Goal: Find specific page/section: Find specific page/section

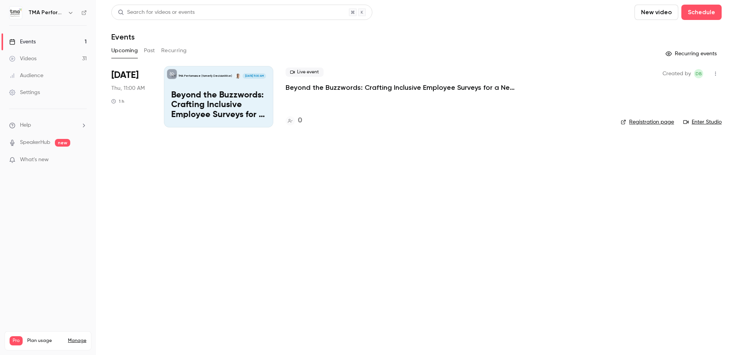
click at [155, 51] on button "Past" at bounding box center [149, 51] width 11 height 12
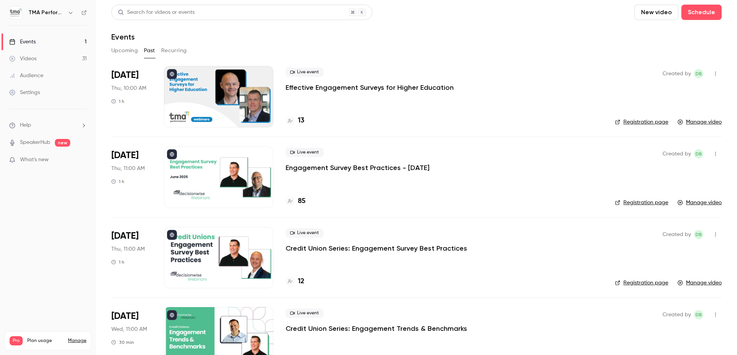
click at [130, 52] on button "Upcoming" at bounding box center [124, 51] width 26 height 12
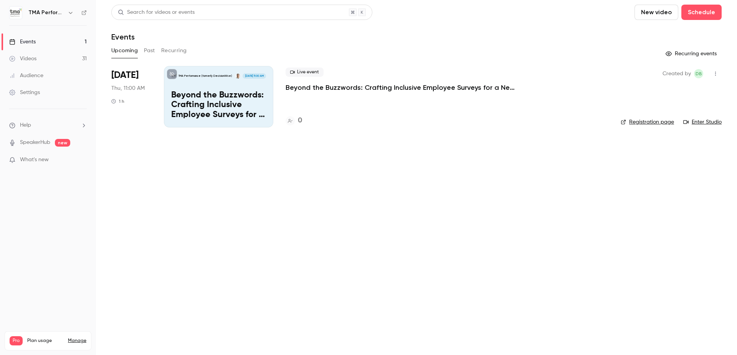
click at [152, 51] on button "Past" at bounding box center [149, 51] width 11 height 12
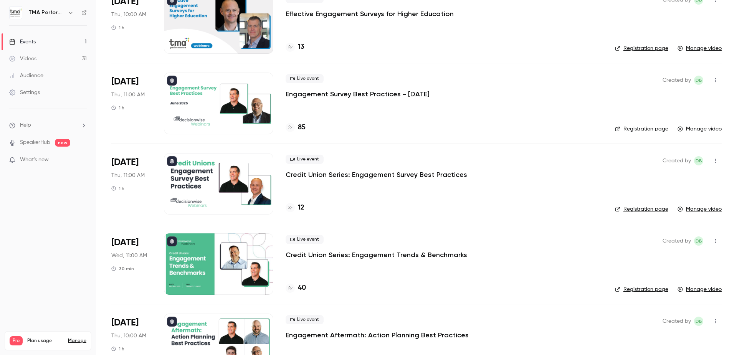
scroll to position [77, 0]
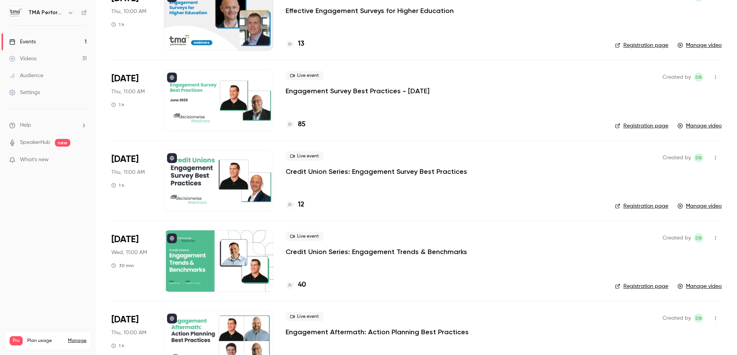
click at [379, 86] on p "Engagement Survey Best Practices - [DATE]" at bounding box center [357, 90] width 144 height 9
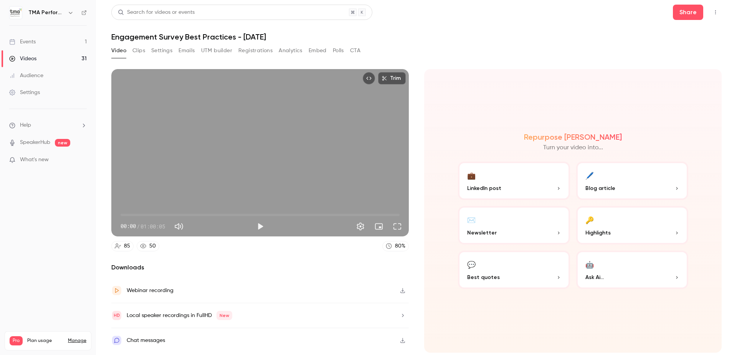
click at [285, 51] on button "Analytics" at bounding box center [291, 51] width 24 height 12
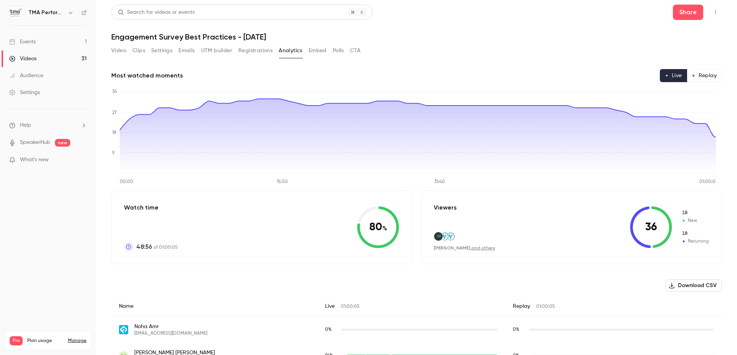
click at [688, 71] on button "Replay" at bounding box center [703, 75] width 35 height 13
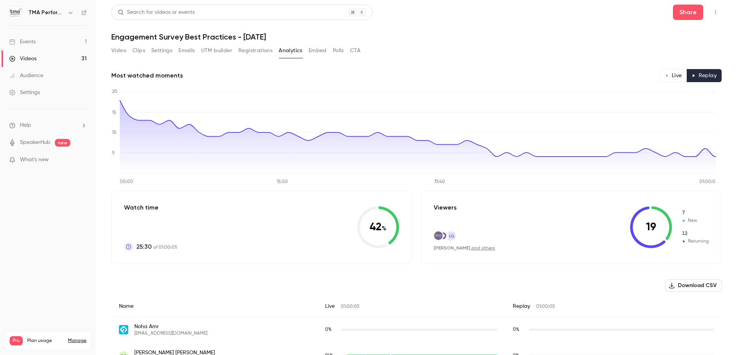
drag, startPoint x: 126, startPoint y: 49, endPoint x: 122, endPoint y: 50, distance: 4.2
click at [126, 49] on div "Video Clips Settings Emails UTM builder Registrations Analytics Embed Polls CTA" at bounding box center [235, 51] width 249 height 12
click at [119, 51] on button "Video" at bounding box center [118, 51] width 15 height 12
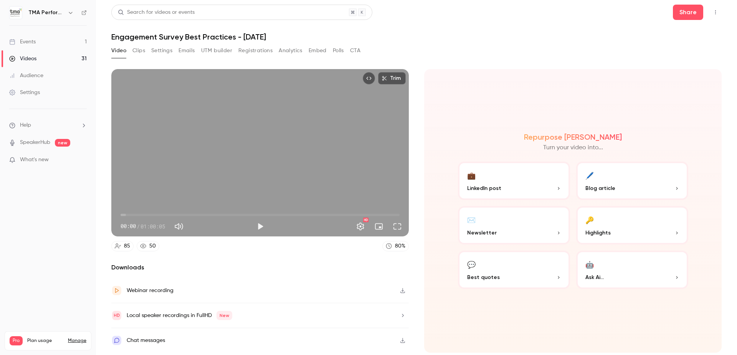
click at [400, 293] on button "button" at bounding box center [402, 290] width 12 height 12
click at [114, 47] on button "Video" at bounding box center [118, 51] width 15 height 12
click at [54, 44] on link "Events 1" at bounding box center [48, 41] width 96 height 17
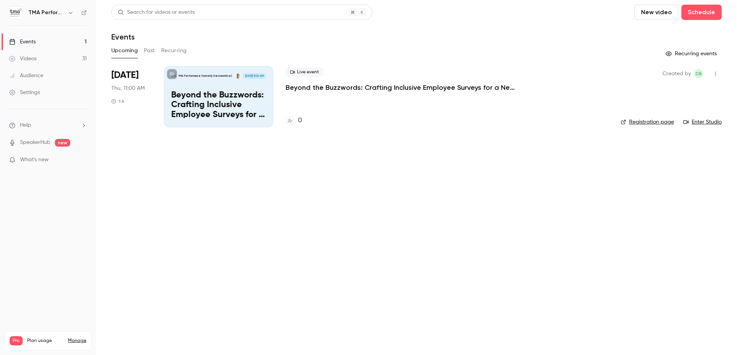
click at [154, 51] on button "Past" at bounding box center [149, 51] width 11 height 12
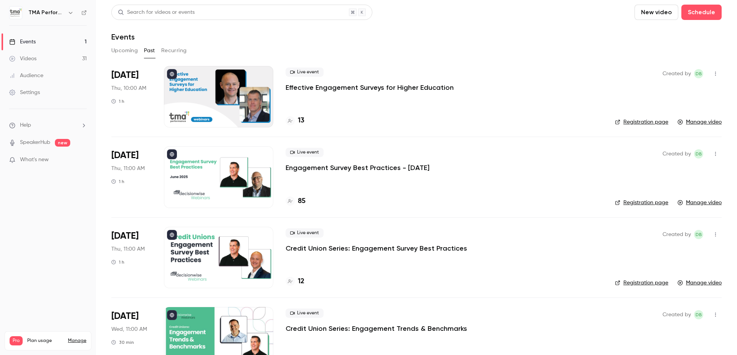
click at [712, 72] on icon "button" at bounding box center [715, 73] width 6 height 5
click at [556, 92] on div at bounding box center [368, 177] width 737 height 355
click at [393, 84] on p "Effective Engagement Surveys for Higher Education" at bounding box center [369, 87] width 168 height 9
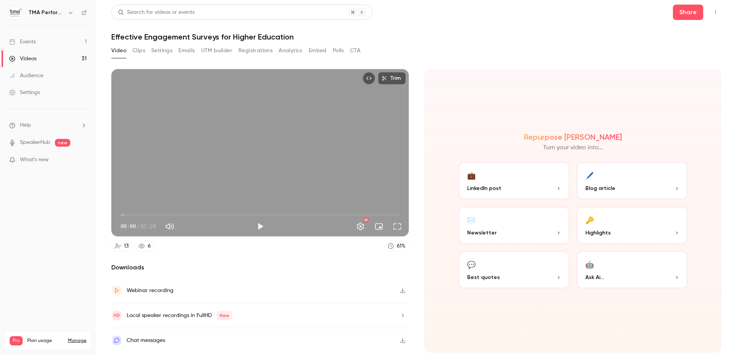
click at [401, 291] on icon "button" at bounding box center [402, 290] width 6 height 5
click at [167, 51] on button "Settings" at bounding box center [161, 51] width 21 height 12
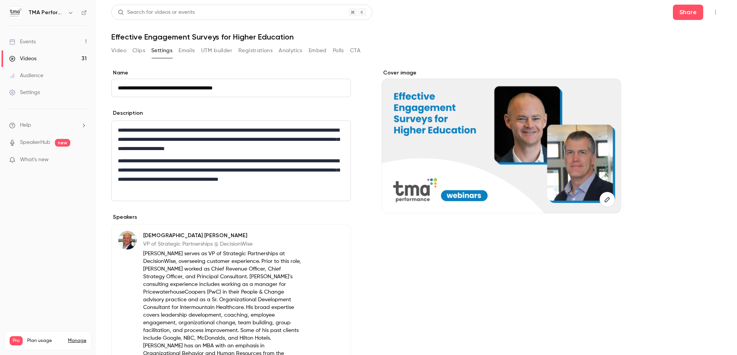
click at [35, 44] on div "Events" at bounding box center [22, 42] width 26 height 8
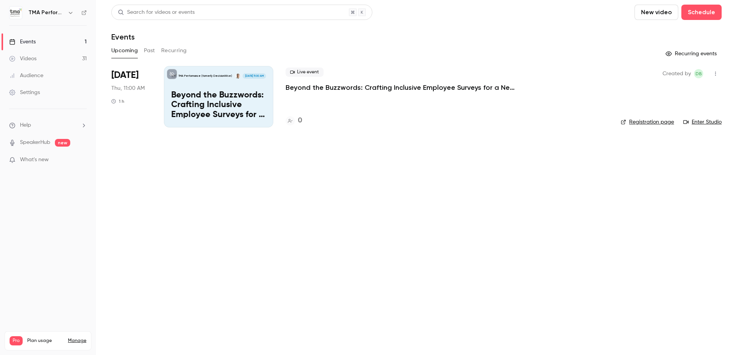
click at [163, 53] on button "Recurring" at bounding box center [174, 51] width 26 height 12
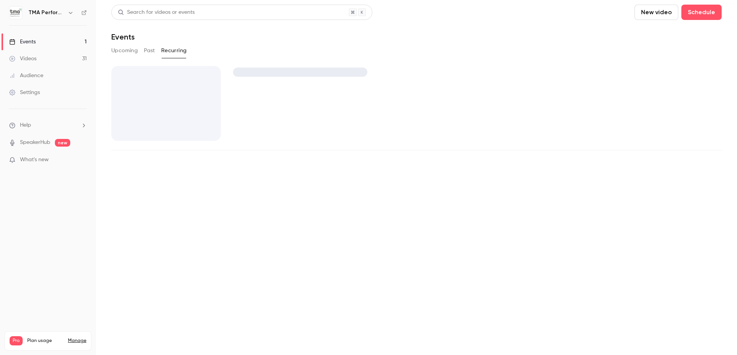
click at [154, 53] on button "Past" at bounding box center [149, 51] width 11 height 12
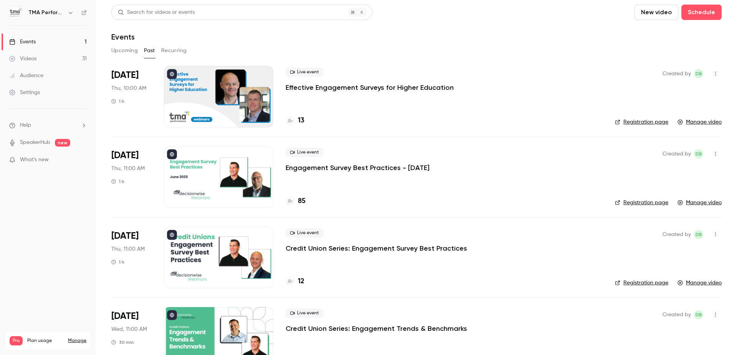
click at [347, 168] on p "Engagement Survey Best Practices - [DATE]" at bounding box center [357, 167] width 144 height 9
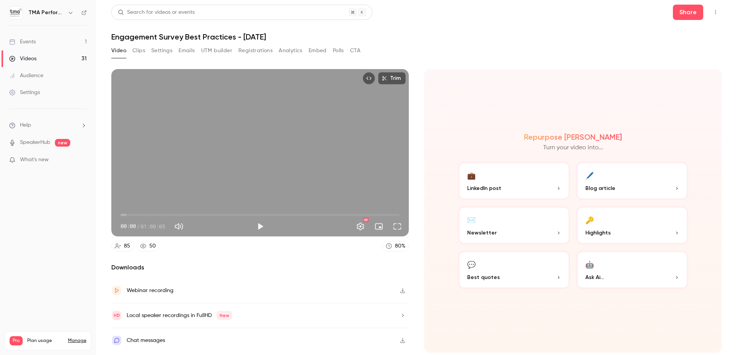
click at [161, 51] on button "Settings" at bounding box center [161, 51] width 21 height 12
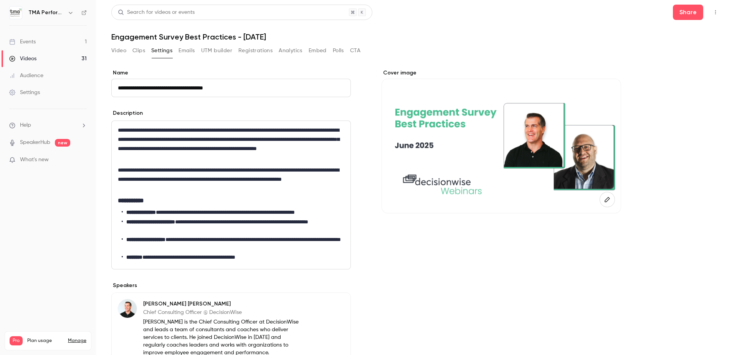
click at [175, 154] on p "**********" at bounding box center [231, 143] width 226 height 37
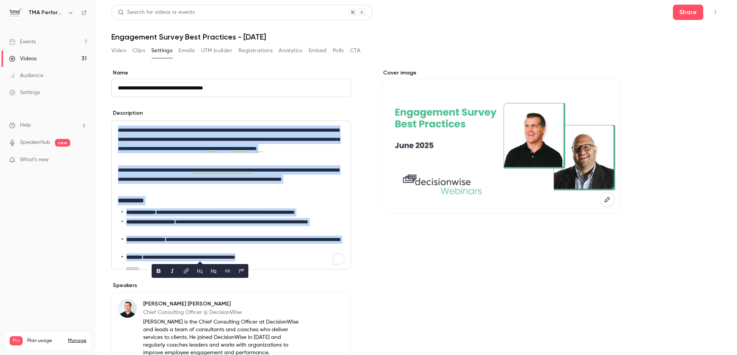
copy div "**********"
click at [31, 59] on div "Videos" at bounding box center [22, 59] width 27 height 8
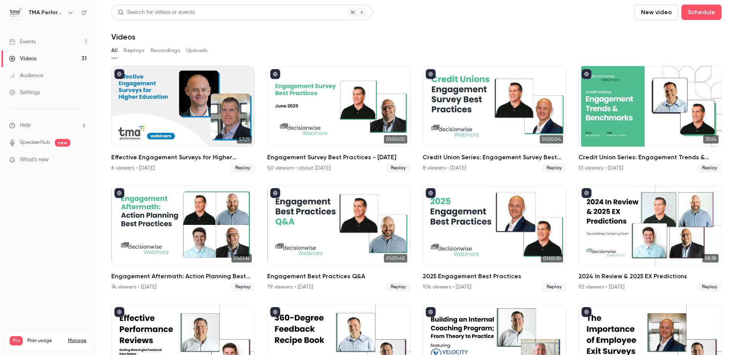
click at [455, 43] on section "Search for videos or events New video Schedule Videos All Replays Recordings Up…" at bounding box center [416, 178] width 610 height 346
click at [244, 43] on section "Search for videos or events New video Schedule Videos All Replays Recordings Up…" at bounding box center [416, 178] width 610 height 346
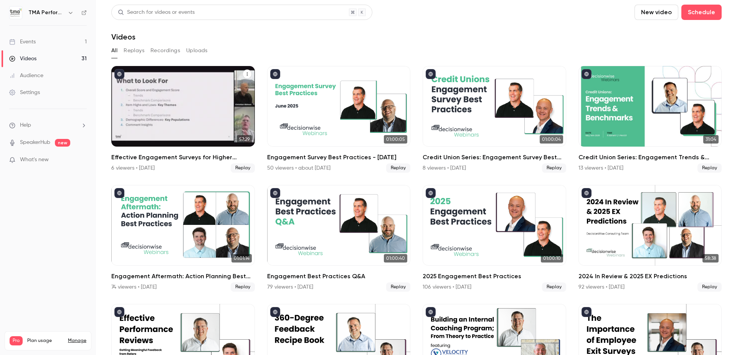
click at [174, 155] on h2 "Effective Engagement Surveys for Higher Education" at bounding box center [182, 157] width 143 height 9
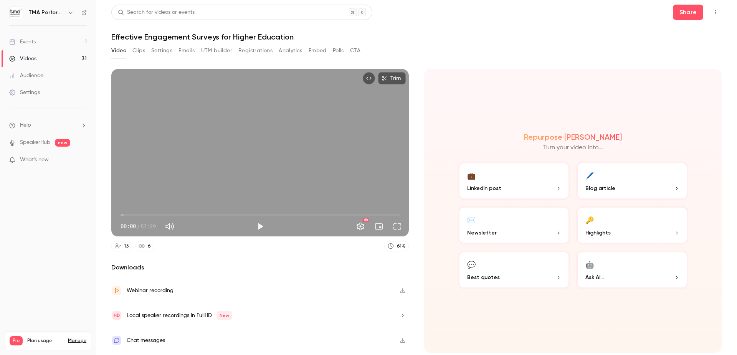
click at [163, 46] on button "Settings" at bounding box center [161, 51] width 21 height 12
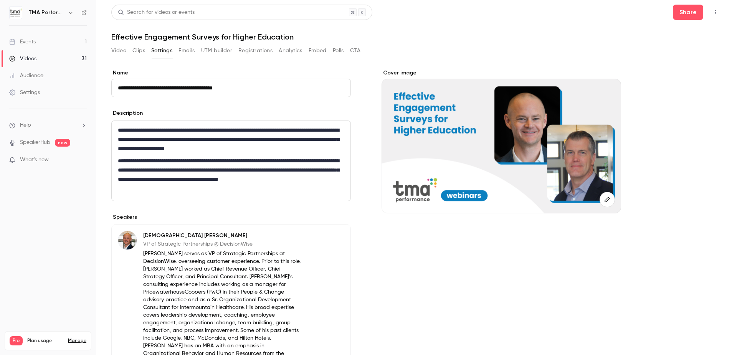
click at [174, 140] on p "**********" at bounding box center [231, 139] width 226 height 28
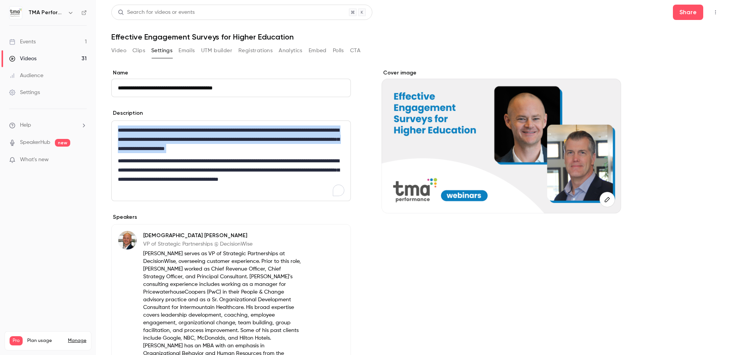
click at [174, 140] on p "**********" at bounding box center [231, 139] width 226 height 28
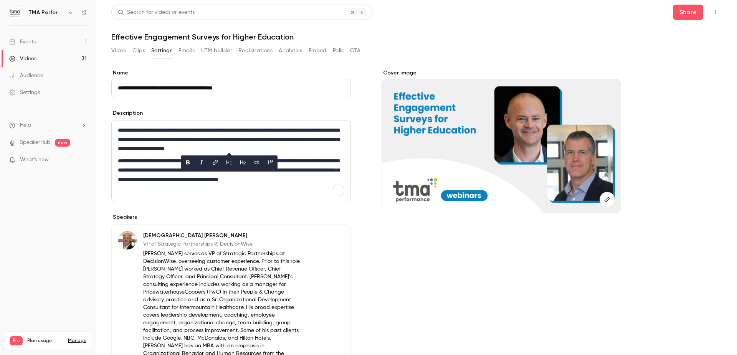
click at [166, 163] on p "**********" at bounding box center [231, 174] width 226 height 37
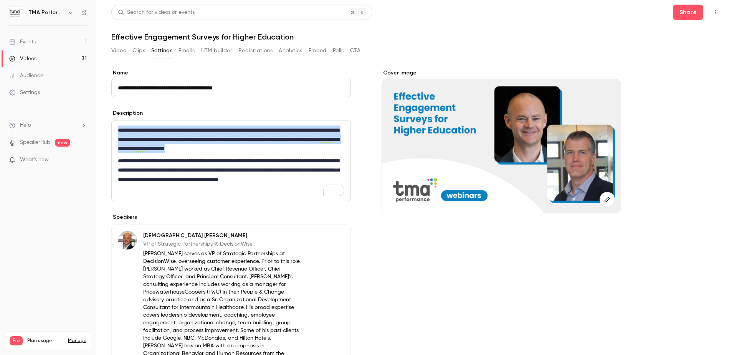
drag, startPoint x: 313, startPoint y: 148, endPoint x: 68, endPoint y: 124, distance: 245.6
click at [68, 124] on div "**********" at bounding box center [368, 177] width 737 height 355
